Goal: Task Accomplishment & Management: Manage account settings

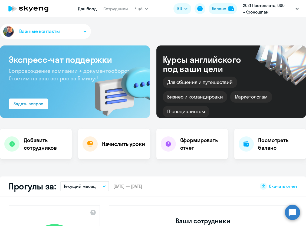
scroll to position [45, 0]
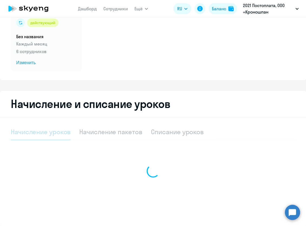
select select "10"
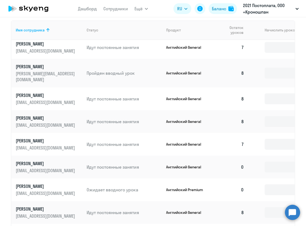
scroll to position [242, 0]
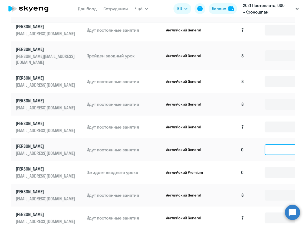
click at [273, 144] on input at bounding box center [281, 149] width 32 height 11
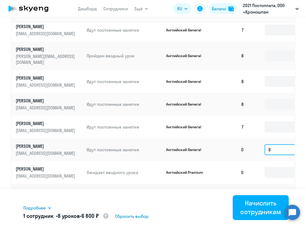
type input "8"
click at [216, 165] on td "0" at bounding box center [230, 172] width 36 height 23
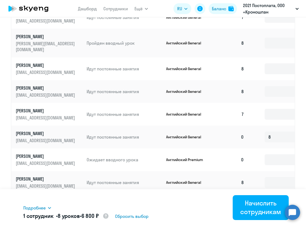
scroll to position [267, 0]
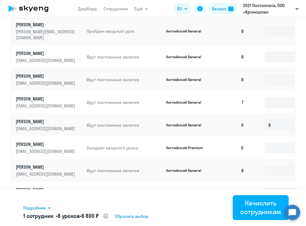
click at [34, 141] on p "[PERSON_NAME]" at bounding box center [46, 144] width 61 height 6
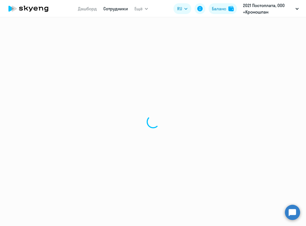
select select "english"
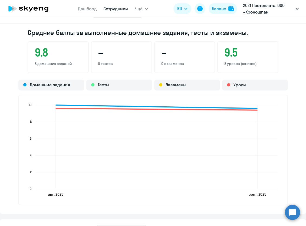
scroll to position [415, 0]
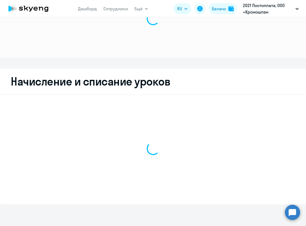
scroll to position [45, 0]
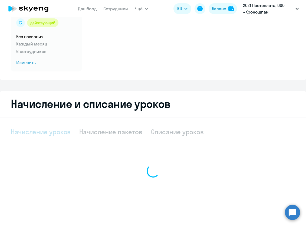
select select "10"
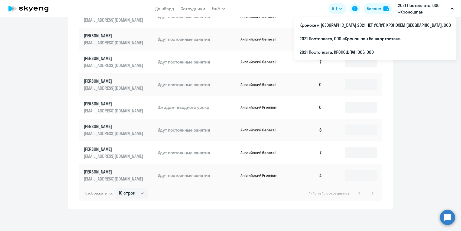
scroll to position [301, 0]
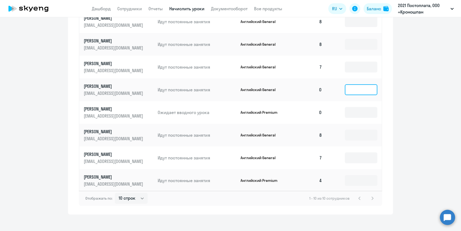
click at [306, 84] on input at bounding box center [360, 89] width 32 height 11
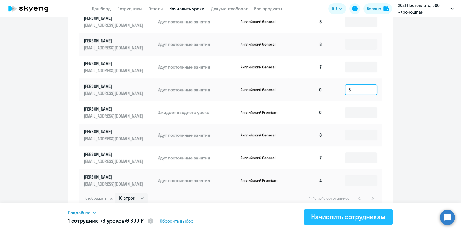
type input "8"
click at [306, 217] on div "Начислить сотрудникам" at bounding box center [348, 217] width 74 height 9
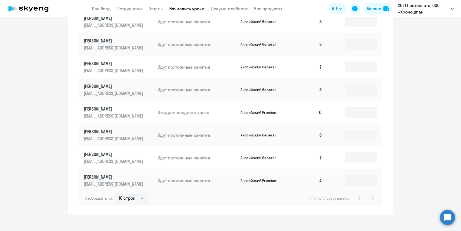
click at [168, 110] on p "Ожидает вводного урока" at bounding box center [196, 113] width 78 height 6
click at [162, 110] on p "Ожидает вводного урока" at bounding box center [196, 113] width 78 height 6
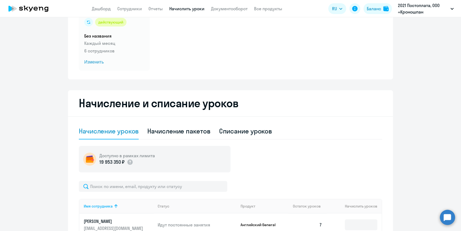
scroll to position [6, 0]
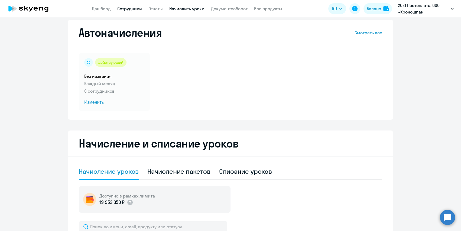
click at [126, 8] on link "Сотрудники" at bounding box center [129, 8] width 25 height 5
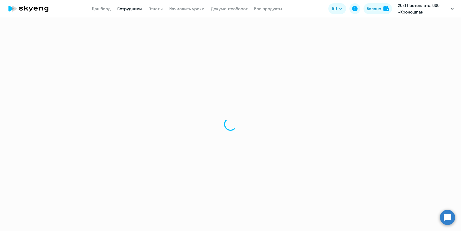
select select "30"
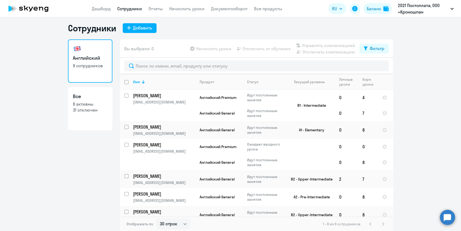
scroll to position [3, 0]
click at [97, 165] on div "Английский 8 сотрудников Все 8 активны 31 отключен" at bounding box center [90, 133] width 44 height 189
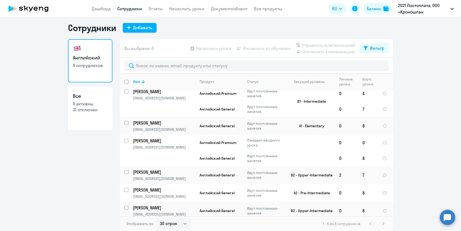
scroll to position [0, 0]
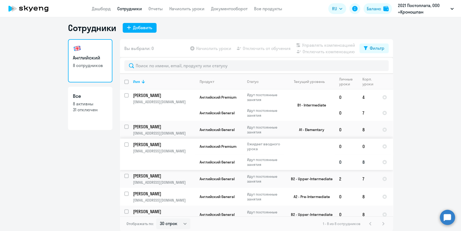
click at [255, 160] on p "Идут постоянные занятия" at bounding box center [265, 162] width 37 height 10
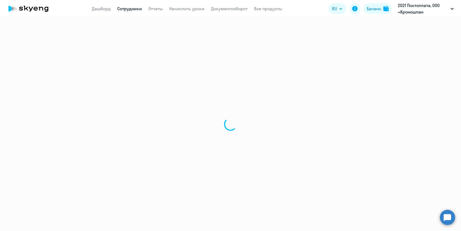
select select "english"
